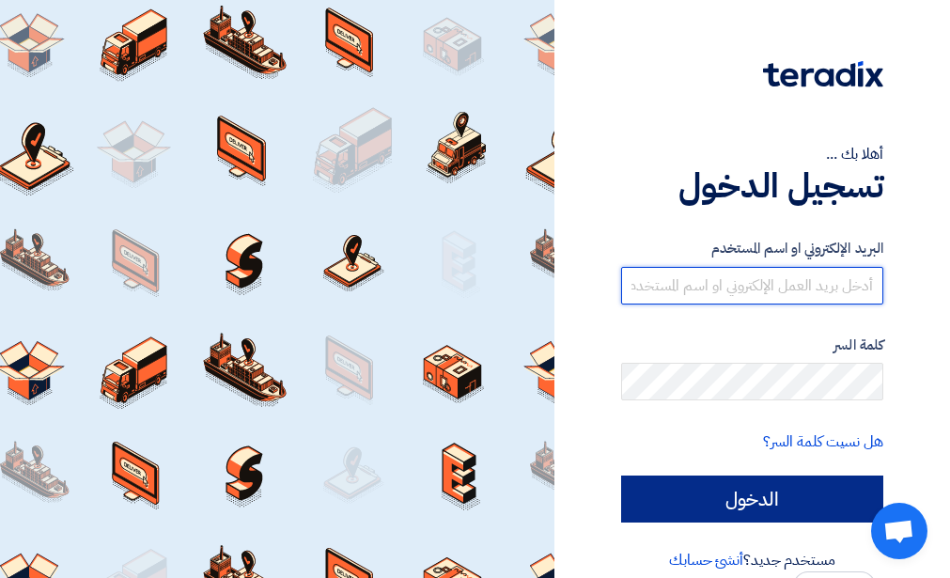
type input "[PERSON_NAME][EMAIL_ADDRESS][DOMAIN_NAME]"
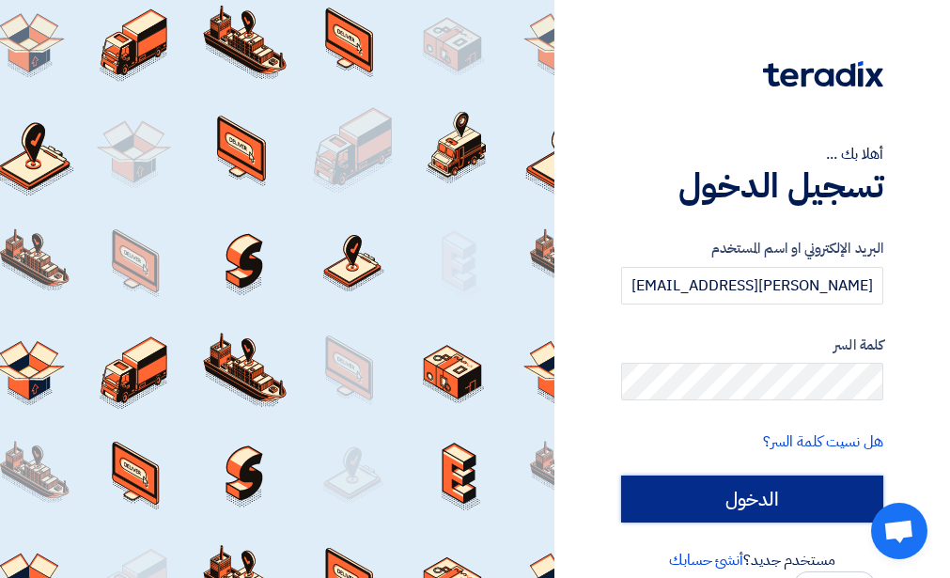
click at [714, 489] on input "الدخول" at bounding box center [752, 498] width 262 height 47
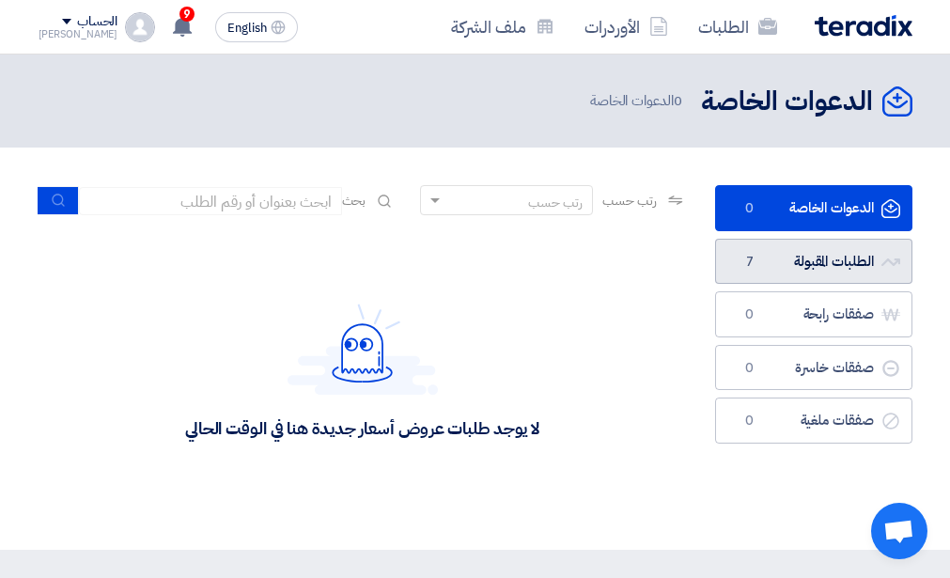
click at [768, 257] on link "الطلبات المقبولة الطلبات المقبولة 7" at bounding box center [813, 262] width 197 height 46
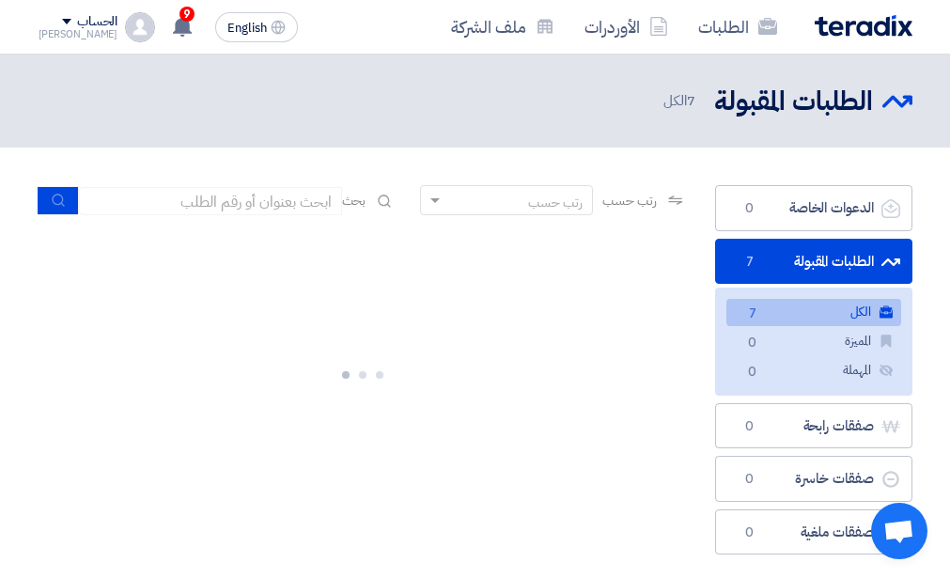
click at [768, 257] on link "الطلبات المقبولة الطلبات المقبولة 7" at bounding box center [813, 262] width 197 height 46
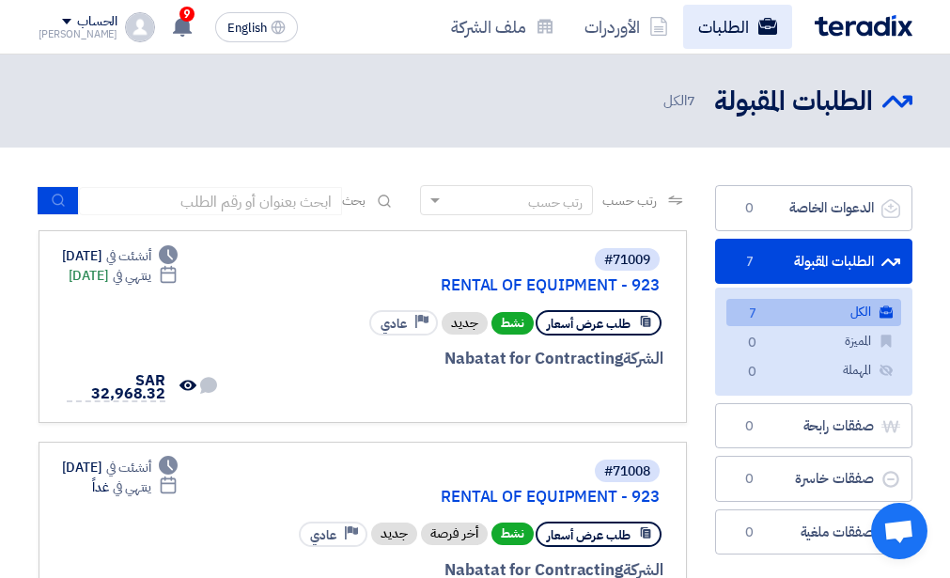
click at [712, 28] on link "الطلبات" at bounding box center [737, 27] width 109 height 44
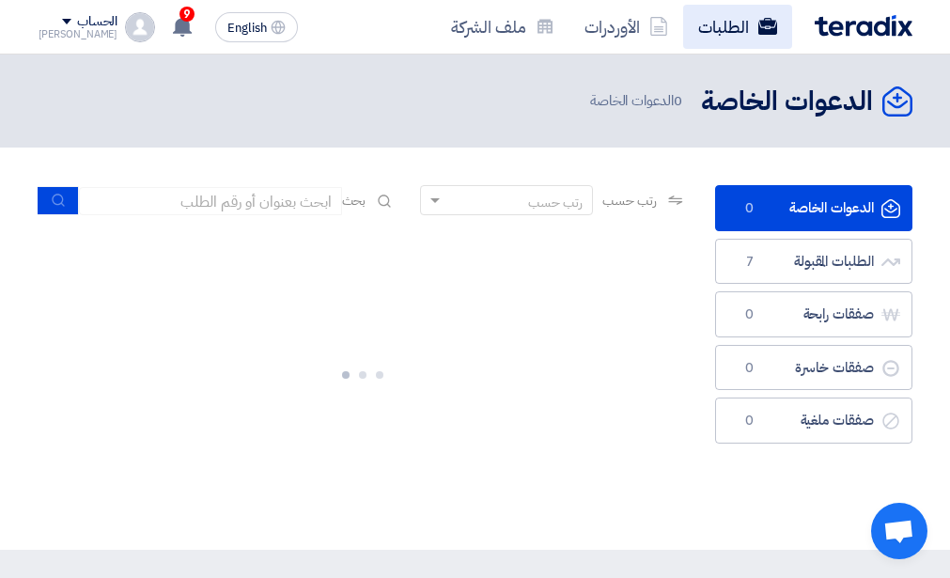
click at [712, 28] on link "الطلبات" at bounding box center [737, 27] width 109 height 44
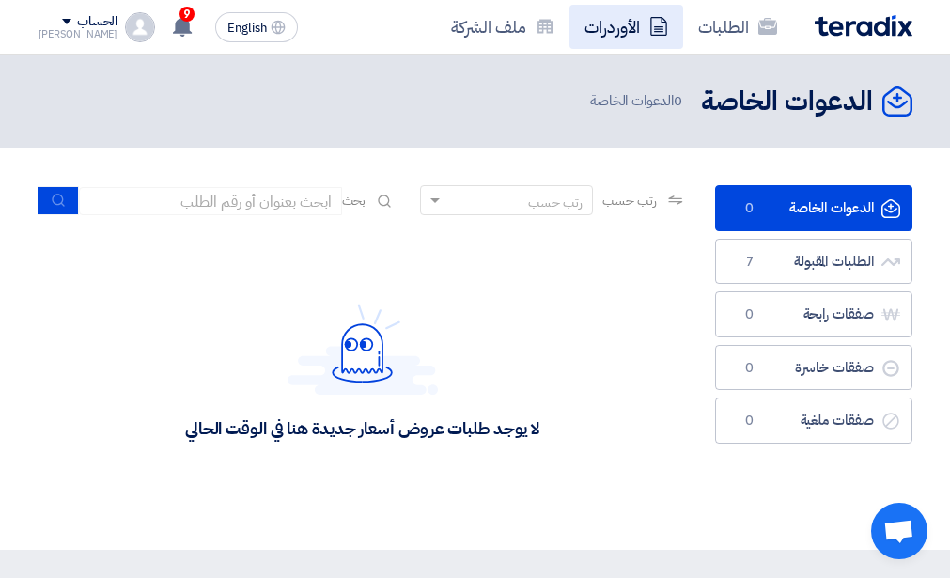
click at [607, 24] on link "الأوردرات" at bounding box center [626, 27] width 114 height 44
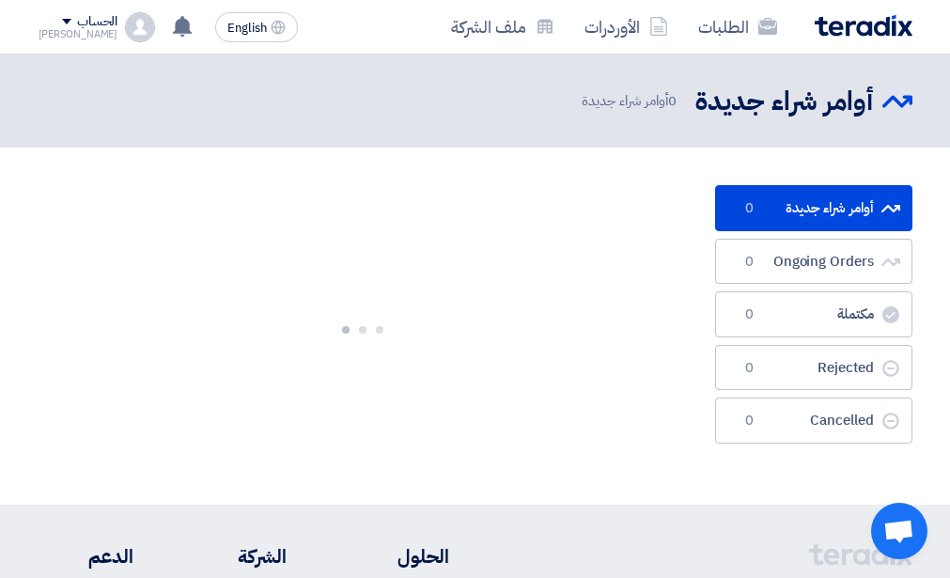
click at [607, 24] on link "الأوردرات" at bounding box center [626, 27] width 114 height 44
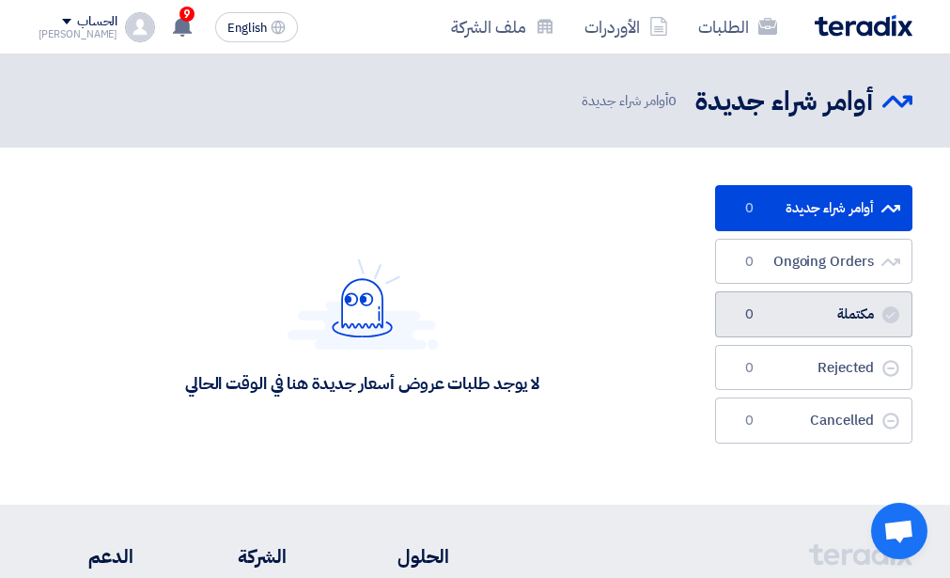
click at [794, 321] on link "مكتملة مكتملة 0" at bounding box center [813, 314] width 197 height 46
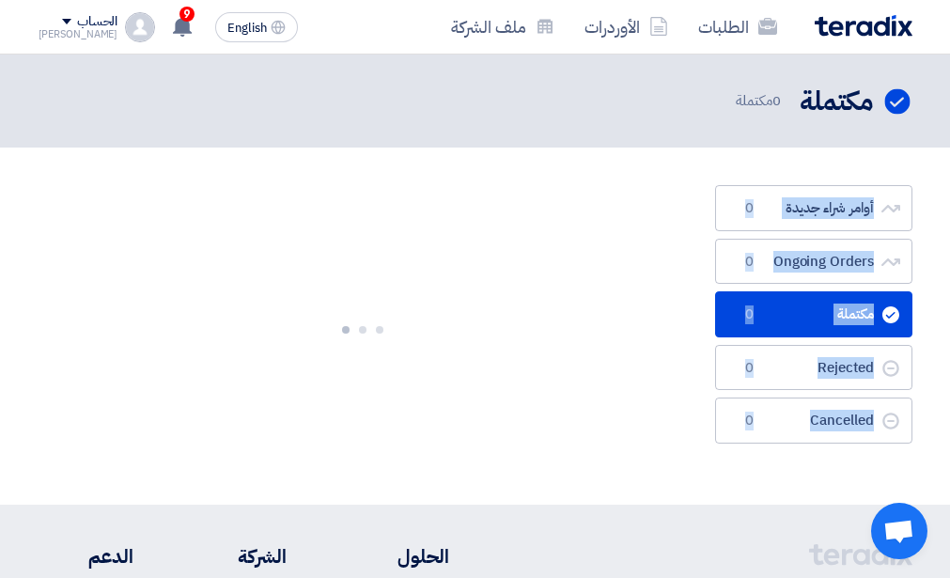
click at [794, 321] on ul "أوامر شراء جديدة أوامر شراء جديدة 0 Ongoing Orders Ongoing Orders 0 مكتملة مكتم…" at bounding box center [813, 314] width 197 height 258
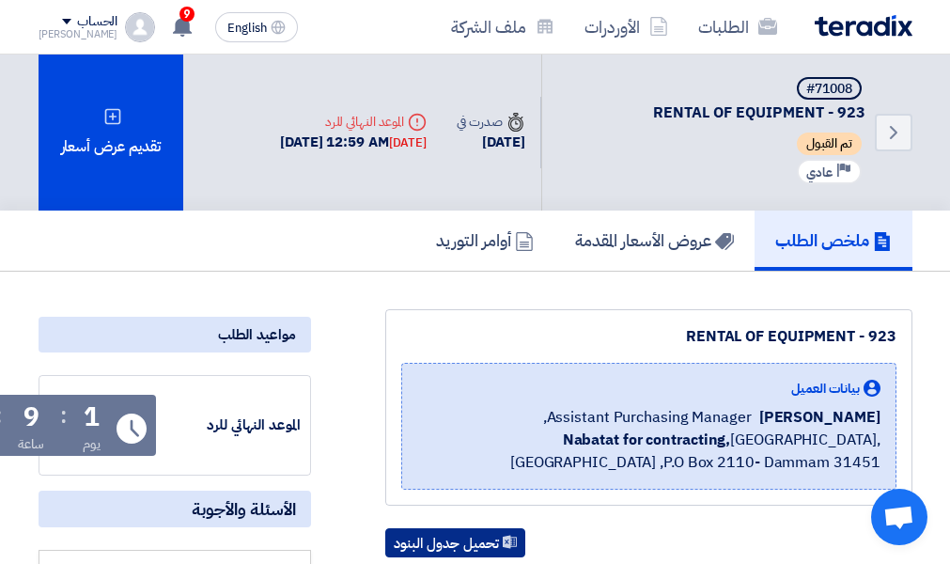
click at [409, 542] on button "تحميل جدول البنود" at bounding box center [455, 543] width 140 height 30
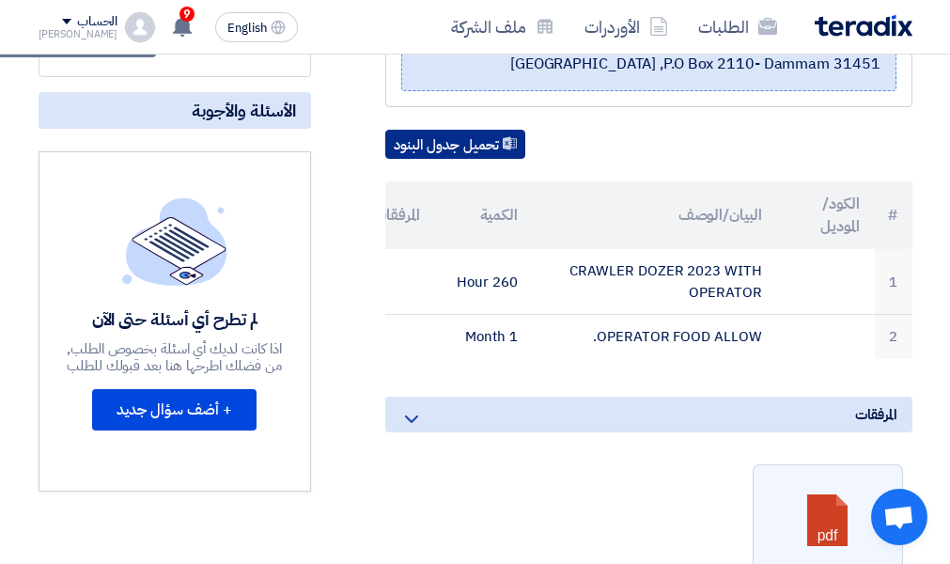
scroll to position [413, 0]
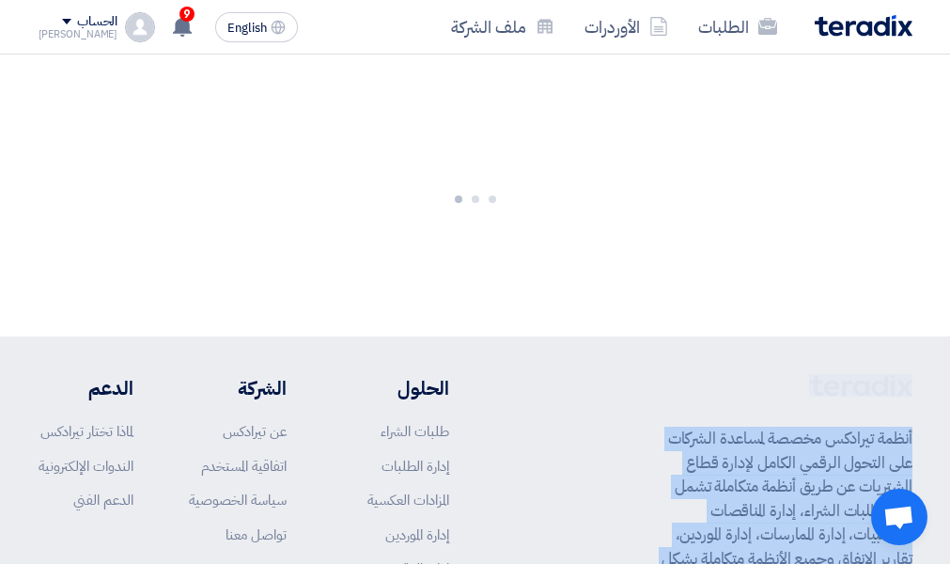
drag, startPoint x: 0, startPoint y: 0, endPoint x: 658, endPoint y: 396, distance: 767.4
click at [658, 396] on div "أنظمة تيرادكس مخصصة لمساعدة الشركات على التحول الرقمي الكامل لإدارة قطاع المشتر…" at bounding box center [476, 559] width 874 height 370
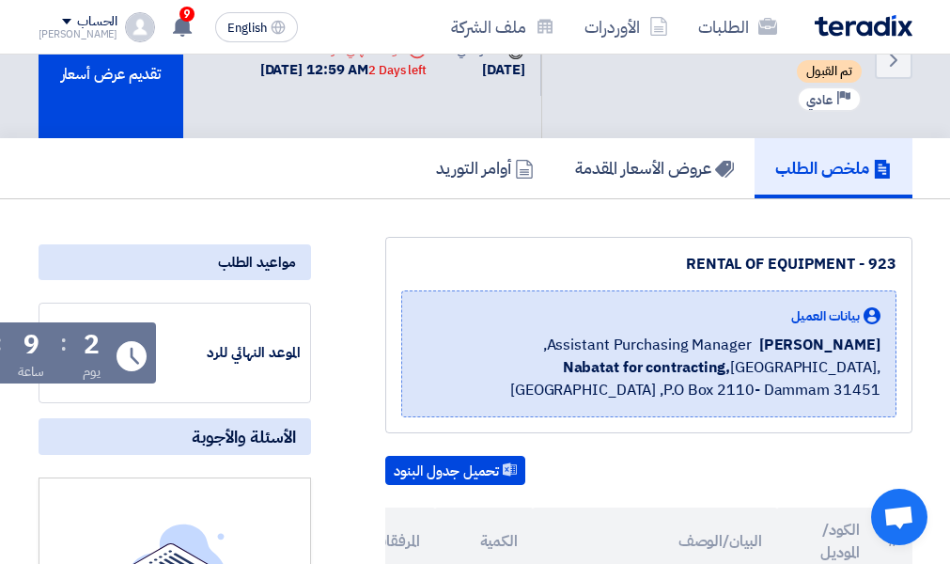
scroll to position [75, 0]
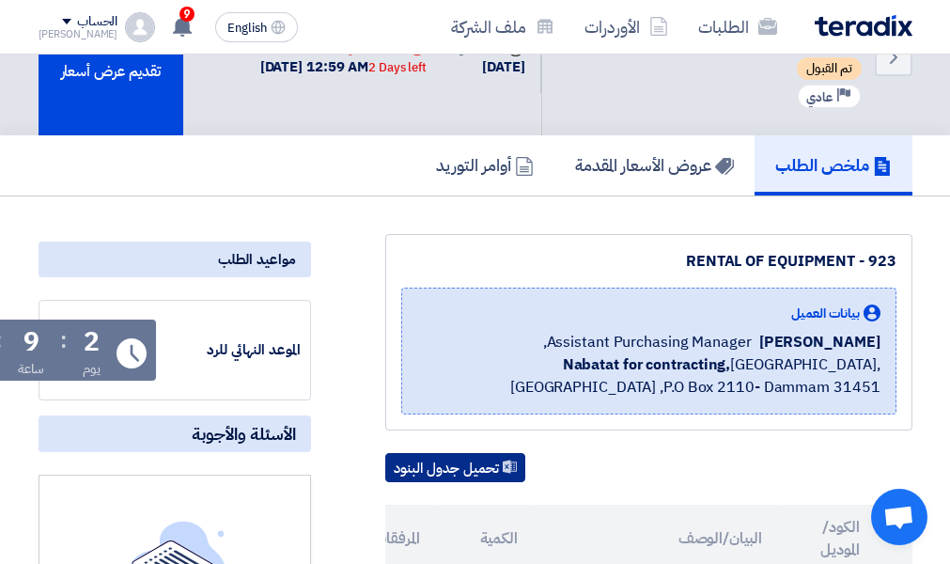
click at [452, 462] on button "تحميل جدول البنود" at bounding box center [455, 468] width 140 height 30
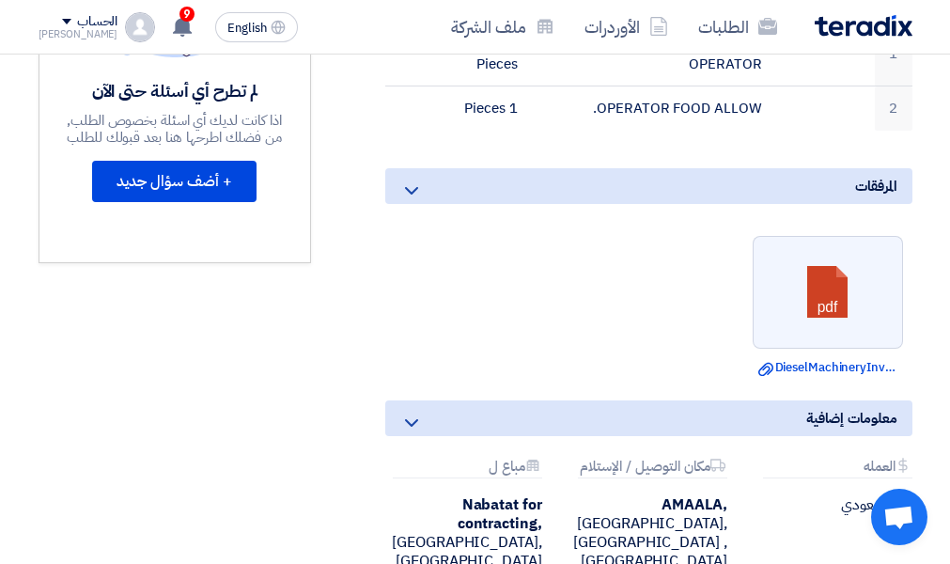
scroll to position [639, 0]
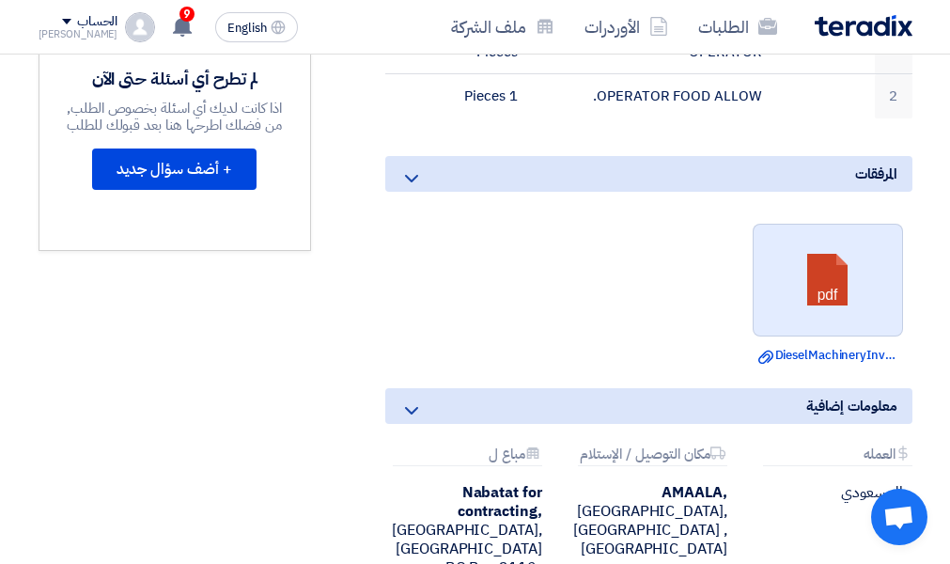
click at [832, 287] on link at bounding box center [828, 281] width 150 height 113
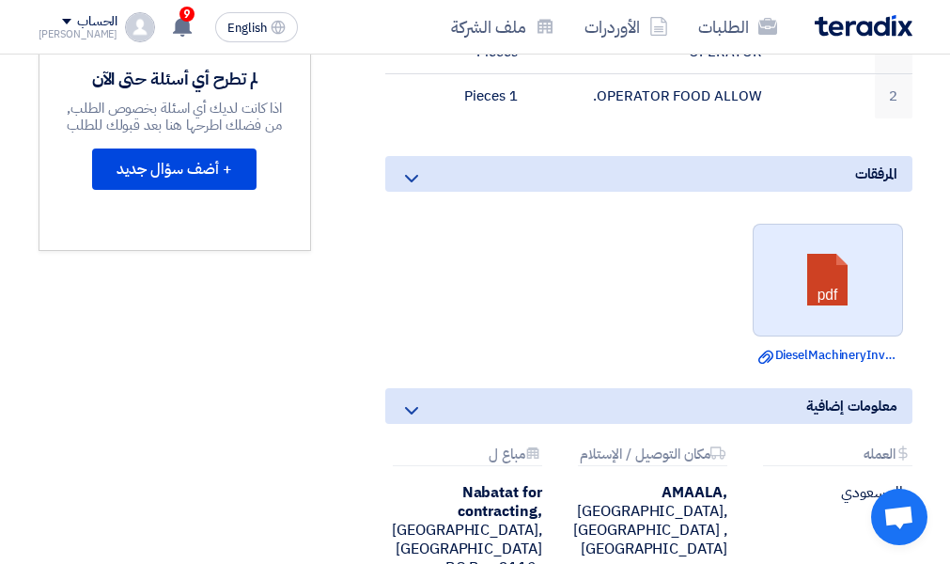
click at [832, 287] on link at bounding box center [828, 281] width 150 height 113
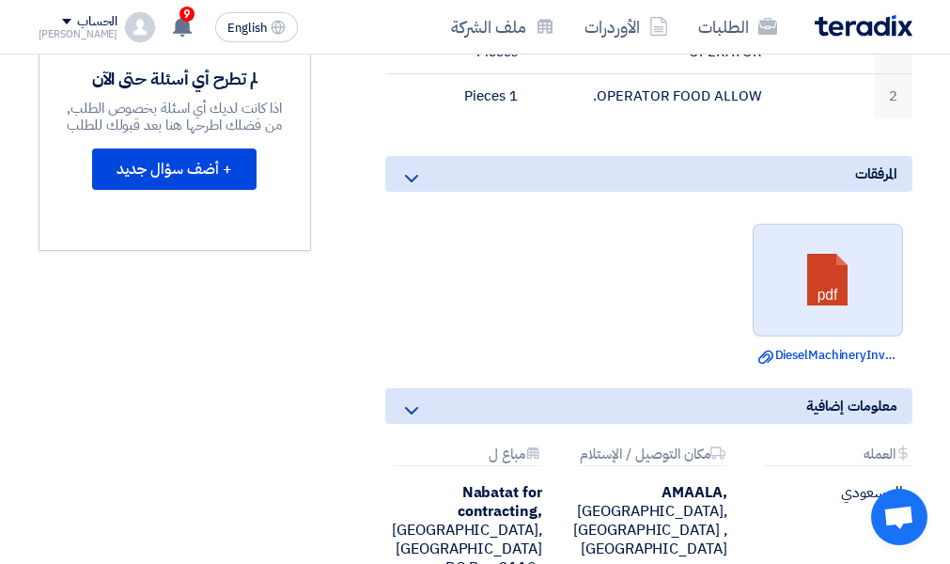
click at [832, 287] on link at bounding box center [828, 281] width 150 height 113
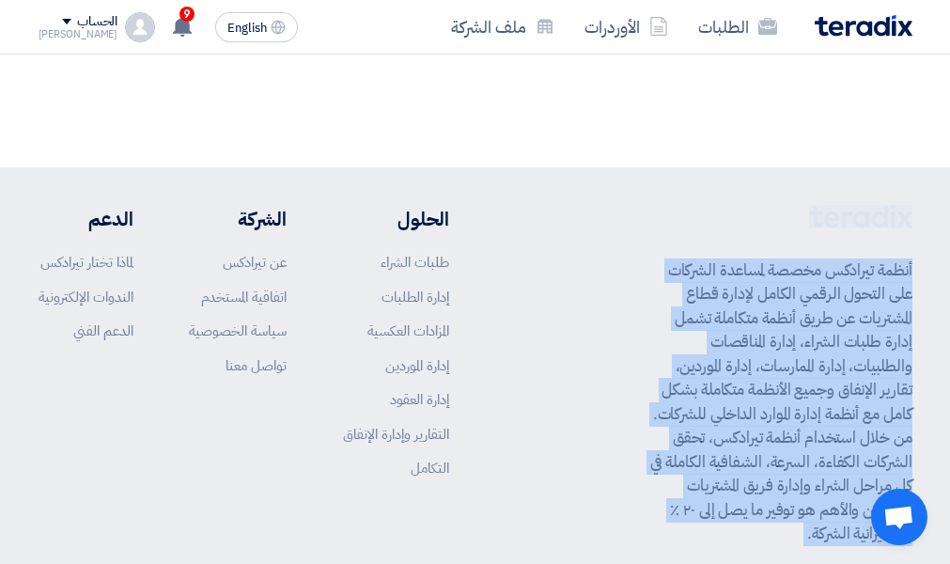
scroll to position [1252, 0]
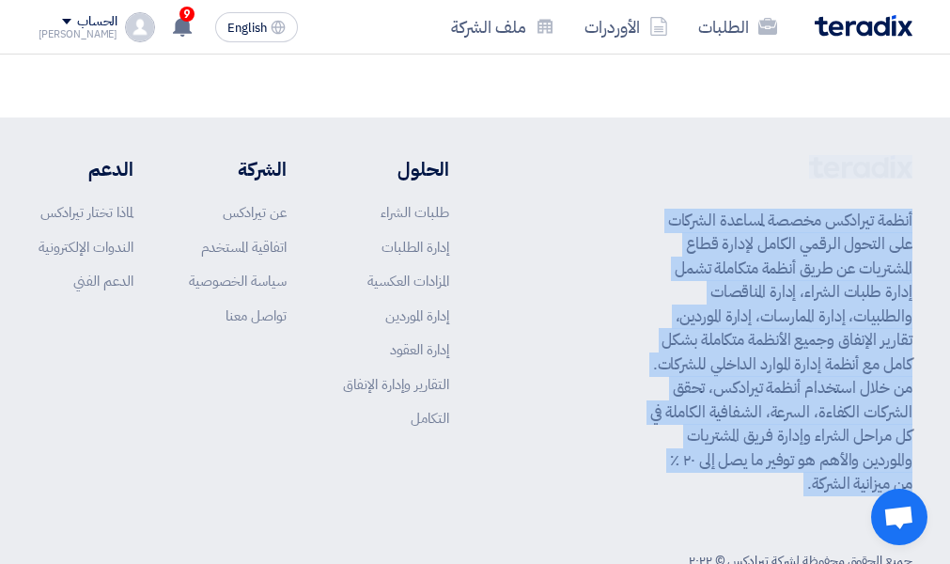
click at [857, 375] on p "أنظمة تيرادكس مخصصة لمساعدة الشركات على التحول الرقمي الكامل لإدارة قطاع المشتر…" at bounding box center [781, 352] width 262 height 287
